Goal: Task Accomplishment & Management: Manage account settings

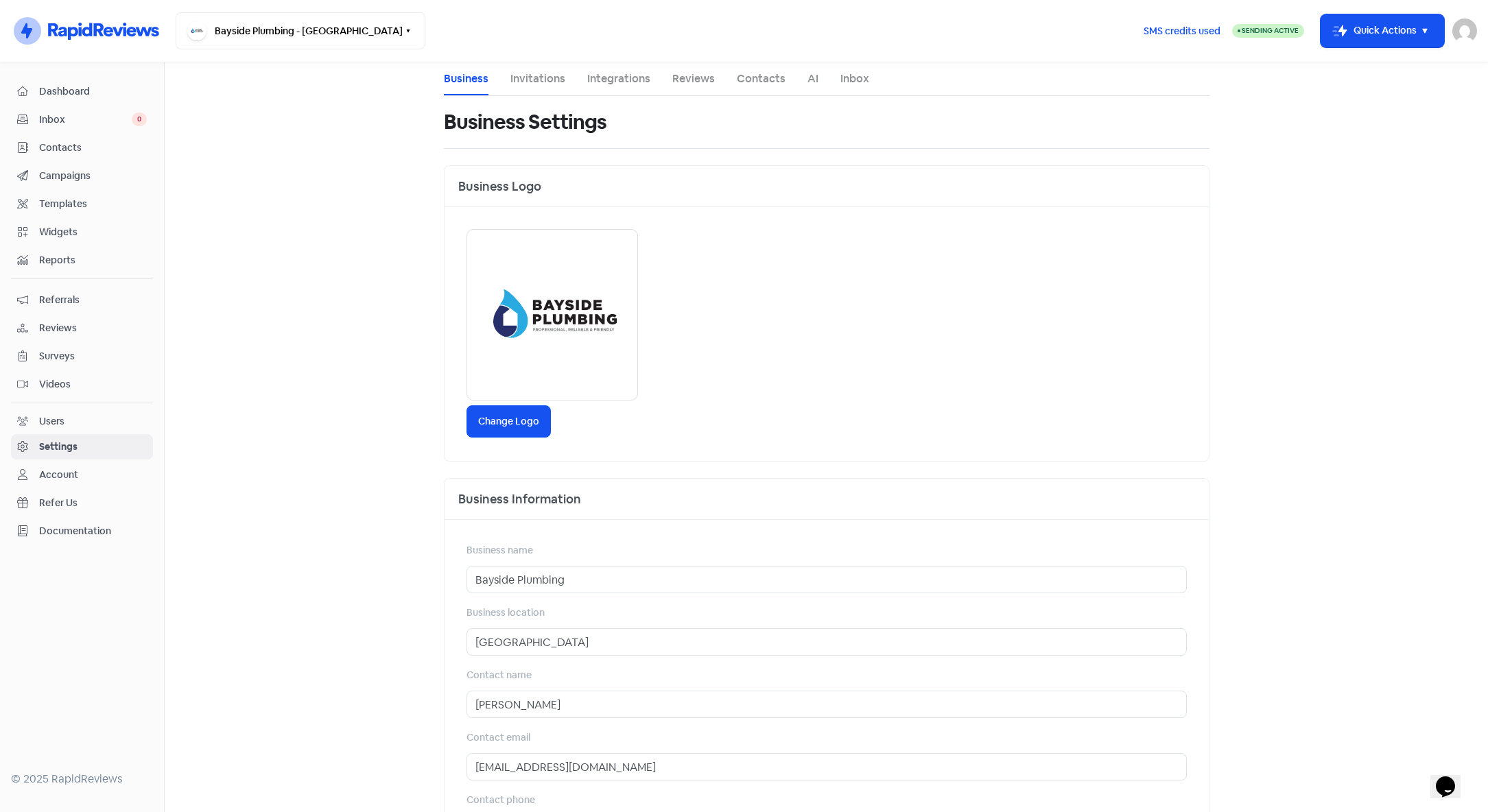
click at [348, 174] on main "Business Invitations Integrations Reviews Contacts AI Inbox Business Settings B…" at bounding box center [826, 437] width 1324 height 750
click at [1451, 36] on div "SMS credits used Sending Active Icon For Thunder-move Quick Actions [PERSON_NAM…" at bounding box center [1304, 30] width 345 height 37
click at [1460, 36] on img at bounding box center [1465, 31] width 25 height 25
click at [1369, 124] on link "Sign out" at bounding box center [1390, 126] width 174 height 22
